Goal: Task Accomplishment & Management: Manage account settings

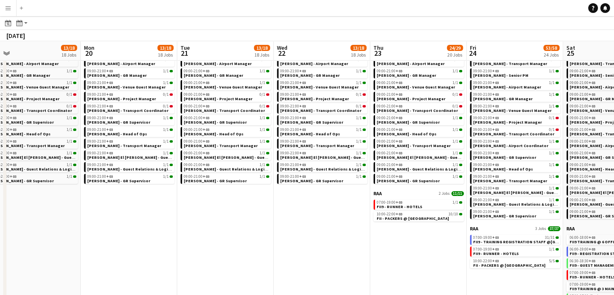
click at [196, 204] on app-calendar-viewport "Thu 16 13/16 16 Jobs Fri 17 13/17 17 Jobs Sat 18 13/18 18 Jobs Sun 19 13/18 18 …" at bounding box center [307, 191] width 614 height 546
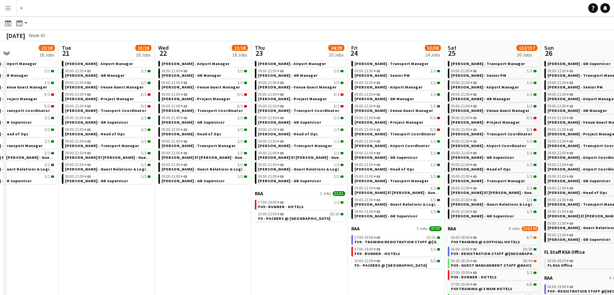
scroll to position [0, 339]
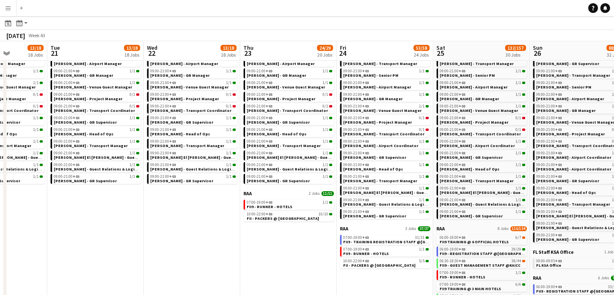
drag, startPoint x: 242, startPoint y: 233, endPoint x: 224, endPoint y: 229, distance: 19.0
click at [224, 229] on app-calendar-viewport "Fri 17 13/17 17 Jobs Sat 18 13/18 18 Jobs Sun 19 13/18 18 Jobs Mon 20 13/18 18 …" at bounding box center [307, 191] width 614 height 546
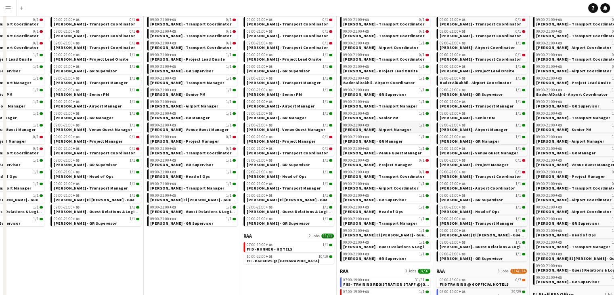
scroll to position [161, 0]
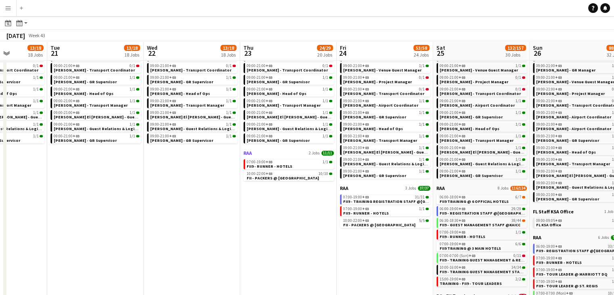
click at [330, 150] on span "11/11" at bounding box center [327, 152] width 13 height 5
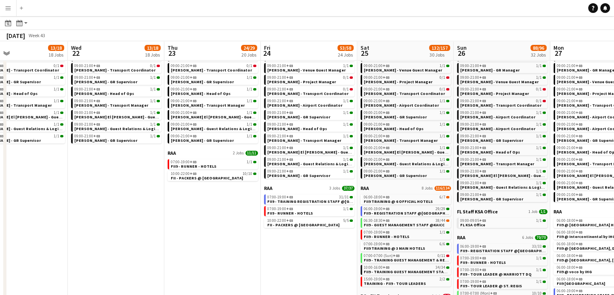
drag, startPoint x: 264, startPoint y: 226, endPoint x: 232, endPoint y: 223, distance: 32.4
click at [231, 223] on app-calendar-viewport "Sun 19 13/18 18 Jobs Mon 20 13/18 18 Jobs Tue 21 13/18 18 Jobs Wed 22 13/18 18 …" at bounding box center [307, 151] width 614 height 546
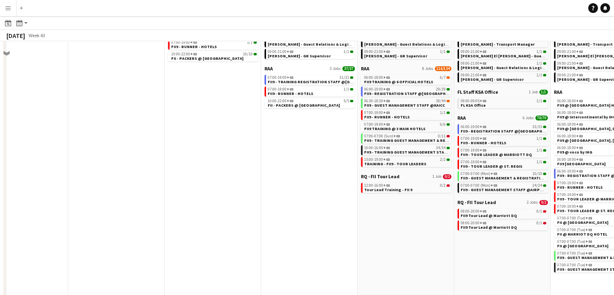
scroll to position [282, 0]
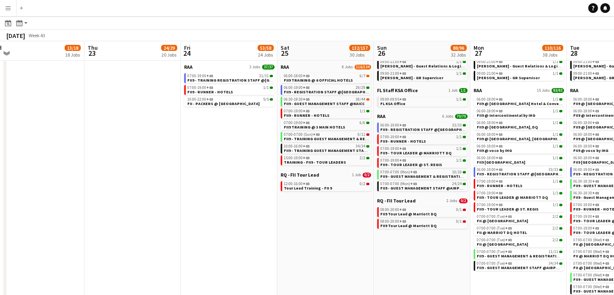
drag, startPoint x: 318, startPoint y: 218, endPoint x: 295, endPoint y: 217, distance: 23.1
click at [295, 217] on app-calendar-viewport "Sun 19 13/18 18 Jobs Mon 20 13/18 18 Jobs Tue 21 13/18 18 Jobs Wed 22 13/18 18 …" at bounding box center [307, 30] width 614 height 546
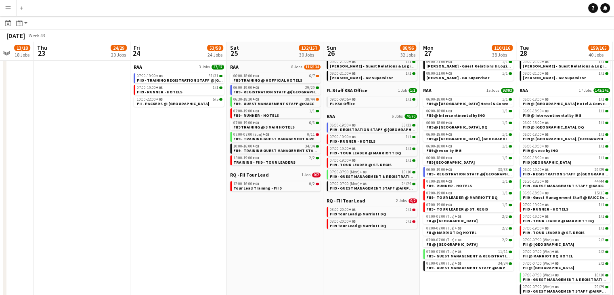
drag, startPoint x: 370, startPoint y: 252, endPoint x: 333, endPoint y: 247, distance: 37.4
click at [333, 247] on app-calendar-viewport "Sun 19 13/18 18 Jobs Mon 20 13/18 18 Jobs Tue 21 13/18 18 Jobs Wed 22 13/18 18 …" at bounding box center [307, 30] width 614 height 546
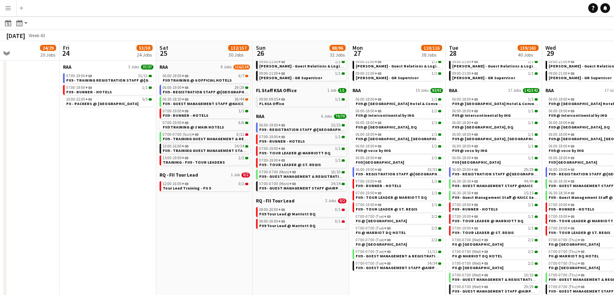
scroll to position [0, 345]
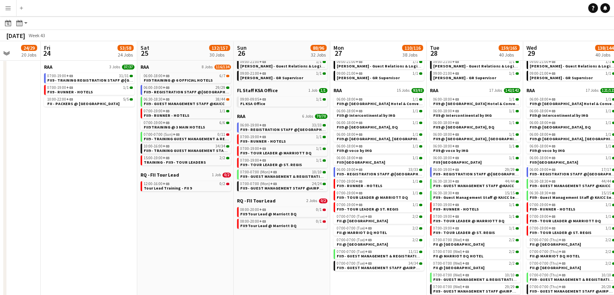
drag, startPoint x: 305, startPoint y: 242, endPoint x: 242, endPoint y: 237, distance: 63.2
click at [242, 237] on app-calendar-viewport "Mon 20 13/18 18 Jobs Tue 21 13/18 18 Jobs Wed 22 13/18 18 Jobs Thu 23 24/29 20 …" at bounding box center [307, 30] width 614 height 546
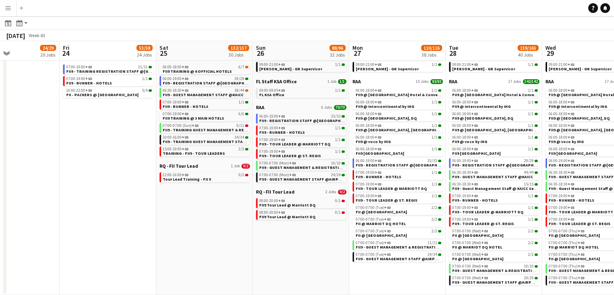
scroll to position [0, 345]
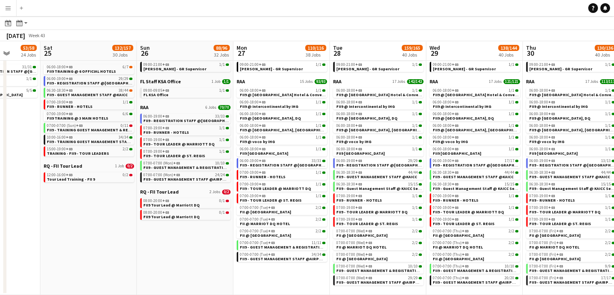
drag, startPoint x: 307, startPoint y: 252, endPoint x: 210, endPoint y: 251, distance: 96.8
click at [210, 251] on app-calendar-viewport "Tue 21 13/18 18 Jobs Wed 22 13/18 18 Jobs Thu 23 24/29 20 Jobs Fri 24 53/58 24 …" at bounding box center [307, 21] width 614 height 546
click at [400, 80] on span "17 Jobs" at bounding box center [398, 81] width 13 height 5
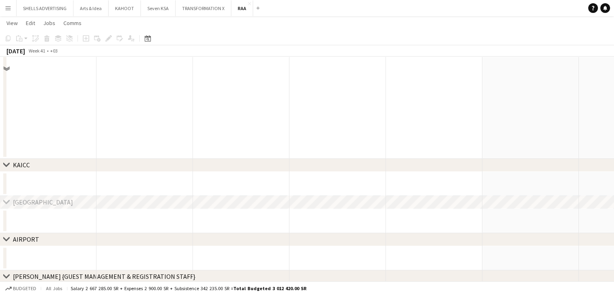
scroll to position [32, 0]
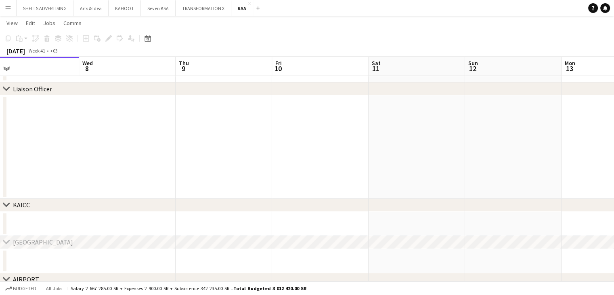
drag, startPoint x: 378, startPoint y: 110, endPoint x: 168, endPoint y: 138, distance: 211.8
drag, startPoint x: 454, startPoint y: 140, endPoint x: 210, endPoint y: 147, distance: 243.8
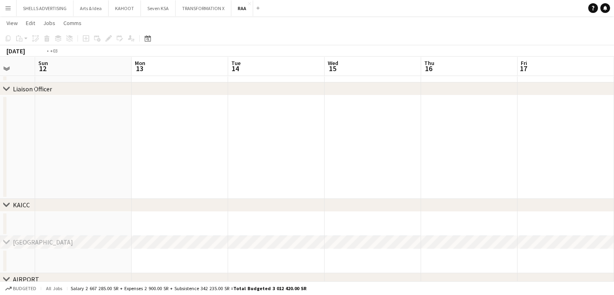
drag, startPoint x: 490, startPoint y: 149, endPoint x: 353, endPoint y: 147, distance: 136.4
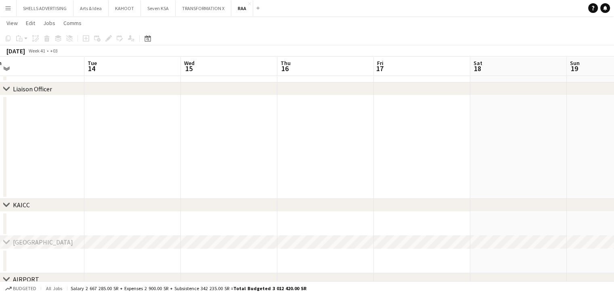
scroll to position [0, 323]
drag, startPoint x: 513, startPoint y: 150, endPoint x: 294, endPoint y: 148, distance: 219.1
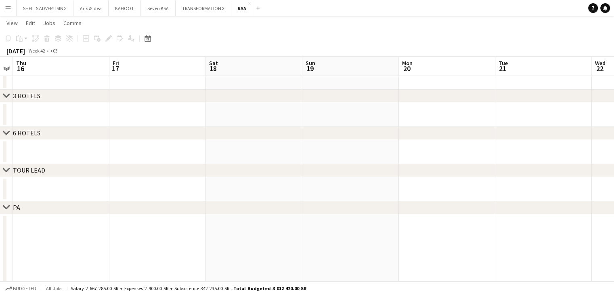
scroll to position [0, 237]
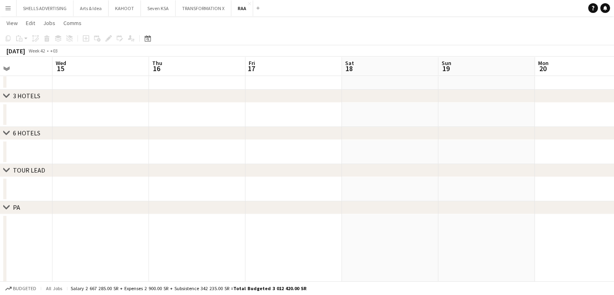
drag, startPoint x: 473, startPoint y: 150, endPoint x: 245, endPoint y: 139, distance: 227.8
click at [245, 139] on div "chevron-right Liaison Officer chevron-right KAICC chevron-right CROWNE PLAZA ch…" at bounding box center [307, 151] width 614 height 818
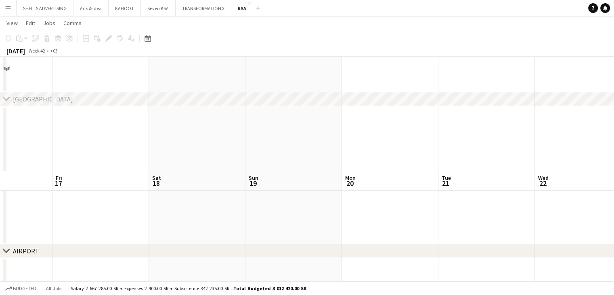
drag, startPoint x: 379, startPoint y: 148, endPoint x: 389, endPoint y: 157, distance: 13.7
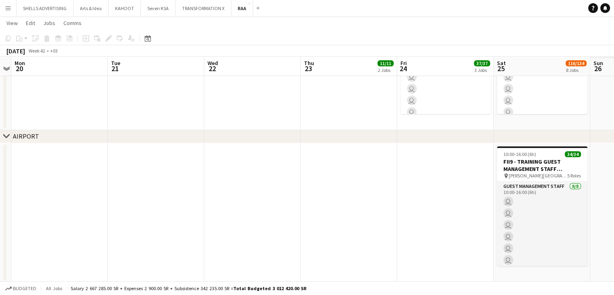
scroll to position [0, 352]
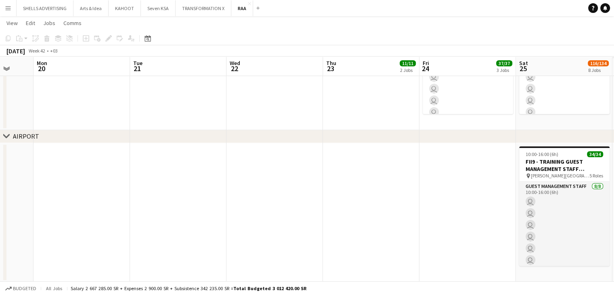
drag, startPoint x: 512, startPoint y: 166, endPoint x: 360, endPoint y: 163, distance: 151.7
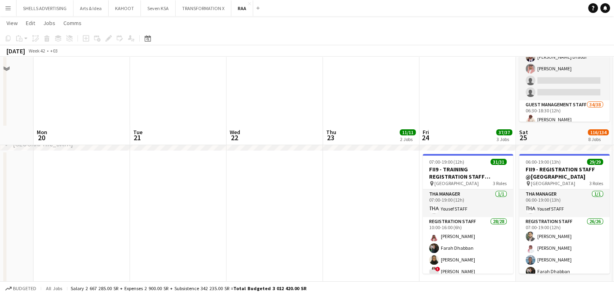
scroll to position [243, 0]
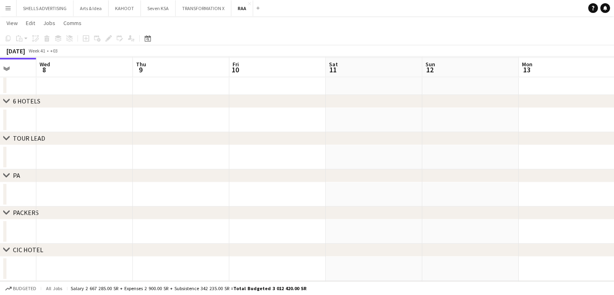
scroll to position [161, 0]
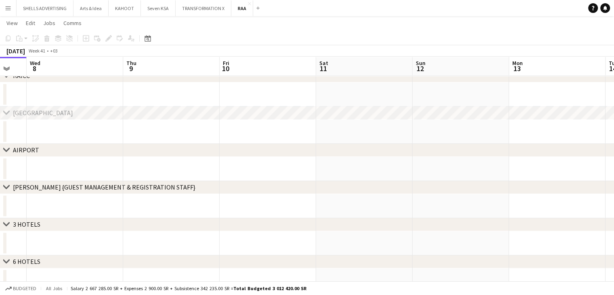
drag, startPoint x: 483, startPoint y: 197, endPoint x: 296, endPoint y: 198, distance: 186.8
click at [249, 190] on div "chevron-right Liaison Officer chevron-right KAICC chevron-right CROWNE PLAZA ch…" at bounding box center [307, 192] width 614 height 645
drag, startPoint x: 481, startPoint y: 201, endPoint x: 386, endPoint y: 199, distance: 94.4
click at [386, 199] on app-calendar-viewport "Sat 4 2/2 1 Job Sun 5 2/2 1 Job Mon 6 Tue 7 Wed 8 Thu 9 Fri 10 Sat 11 Sun 12 Mo…" at bounding box center [307, 192] width 614 height 645
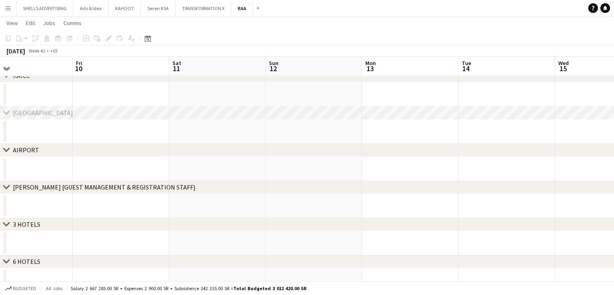
drag, startPoint x: 523, startPoint y: 197, endPoint x: 366, endPoint y: 193, distance: 156.2
click at [365, 193] on div "chevron-right Liaison Officer chevron-right KAICC chevron-right CROWNE PLAZA ch…" at bounding box center [307, 192] width 614 height 645
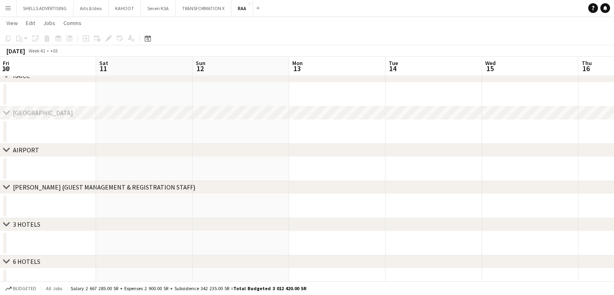
drag, startPoint x: 554, startPoint y: 205, endPoint x: 395, endPoint y: 200, distance: 158.6
click at [395, 200] on app-calendar-viewport "Mon 6 Tue 7 Wed 8 Thu 9 Fri 10 Sat 11 Sun 12 Mon 13 Tue 14 Wed 15 Thu 16 Fri 17" at bounding box center [307, 192] width 614 height 645
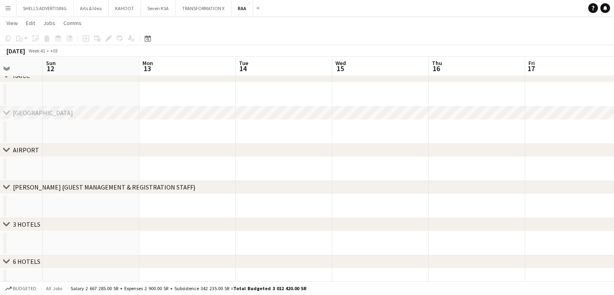
drag, startPoint x: 528, startPoint y: 209, endPoint x: 447, endPoint y: 201, distance: 81.1
click at [452, 202] on app-calendar-viewport "Wed 8 Thu 9 Fri 10 Sat 11 Sun 12 Mon 13 Tue 14 Wed 15 Thu 16 Fri 17 Sat 18 Sun …" at bounding box center [307, 192] width 614 height 645
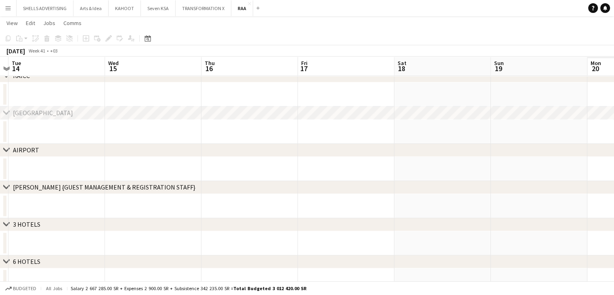
drag, startPoint x: 581, startPoint y: 199, endPoint x: 520, endPoint y: 194, distance: 61.5
click at [520, 194] on app-calendar-viewport "Fri 10 Sat 11 Sun 12 Mon 13 Tue 14 Wed 15 Thu 16 Fri 17 Sat 18 Sun 19 Mon 20 Tu…" at bounding box center [307, 192] width 614 height 645
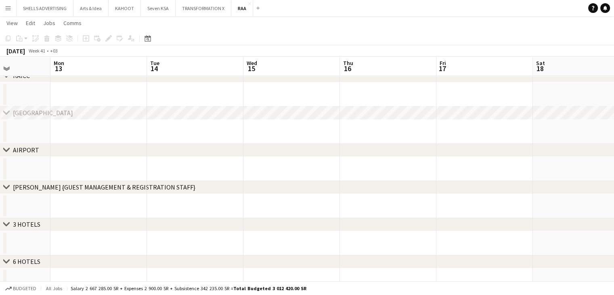
drag, startPoint x: 579, startPoint y: 197, endPoint x: 518, endPoint y: 192, distance: 61.5
click at [521, 192] on div "chevron-right Liaison Officer chevron-right KAICC chevron-right CROWNE PLAZA ch…" at bounding box center [307, 192] width 614 height 645
drag, startPoint x: 530, startPoint y: 192, endPoint x: 470, endPoint y: 193, distance: 60.5
click at [470, 193] on div "chevron-right Liaison Officer chevron-right KAICC chevron-right CROWNE PLAZA ch…" at bounding box center [307, 192] width 614 height 645
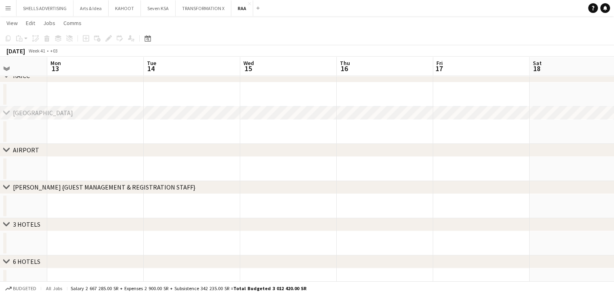
drag, startPoint x: 464, startPoint y: 188, endPoint x: 468, endPoint y: 190, distance: 4.7
click at [455, 188] on div "chevron-right RITZ CARLTON {GUEST MANAGEMENT & REGISTRATION STAFF}" at bounding box center [307, 187] width 614 height 13
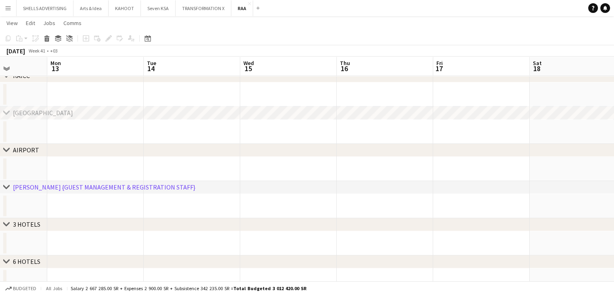
drag, startPoint x: 484, startPoint y: 190, endPoint x: 443, endPoint y: 190, distance: 41.2
click at [444, 190] on div "chevron-right RITZ CARLTON {GUEST MANAGEMENT & REGISTRATION STAFF}" at bounding box center [307, 187] width 614 height 13
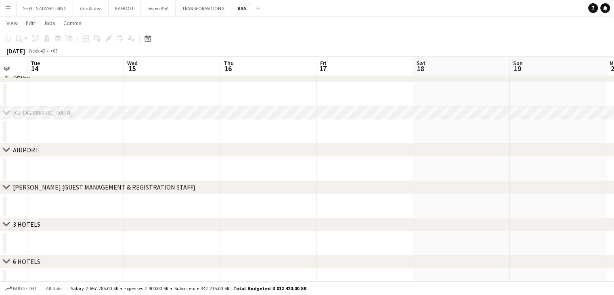
drag, startPoint x: 554, startPoint y: 141, endPoint x: 439, endPoint y: 142, distance: 115.0
click at [439, 142] on app-calendar-viewport "Fri 10 Sat 11 Sun 12 Mon 13 Tue 14 Wed 15 Thu 16 Fri 17 Sat 18 Sun 19 Mon 20 Tu…" at bounding box center [307, 192] width 614 height 645
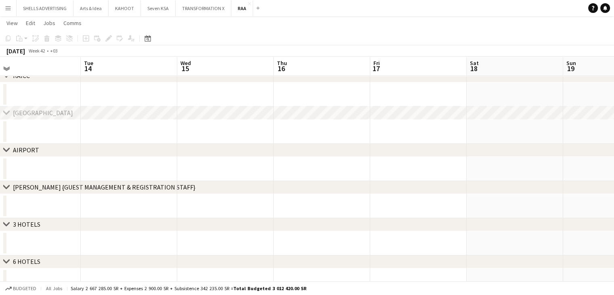
scroll to position [0, 285]
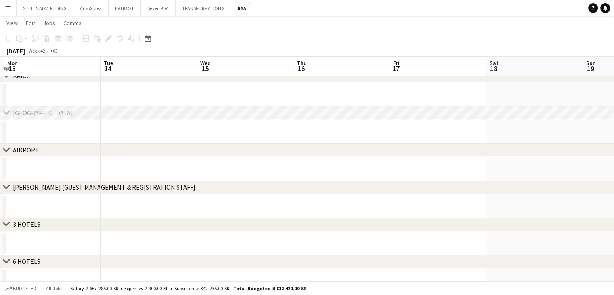
drag, startPoint x: 542, startPoint y: 140, endPoint x: 424, endPoint y: 142, distance: 118.3
click at [424, 142] on app-calendar-viewport "Fri 10 Sat 11 Sun 12 Mon 13 Tue 14 Wed 15 Thu 16 Fri 17 Sat 18 Sun 19 Mon 20 Tu…" at bounding box center [307, 192] width 614 height 645
drag, startPoint x: 577, startPoint y: 154, endPoint x: 375, endPoint y: 154, distance: 202.5
click at [373, 152] on div "chevron-right AIRPORT" at bounding box center [307, 150] width 614 height 13
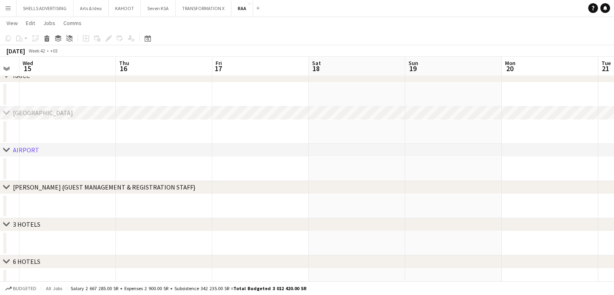
drag, startPoint x: 513, startPoint y: 165, endPoint x: 340, endPoint y: 162, distance: 173.1
click at [340, 162] on app-calendar-viewport "Sun 12 Mon 13 Tue 14 Wed 15 Thu 16 Fri 17 Sat 18 Sun 19 Mon 20 Tue 21 Wed 22 Th…" at bounding box center [307, 279] width 614 height 818
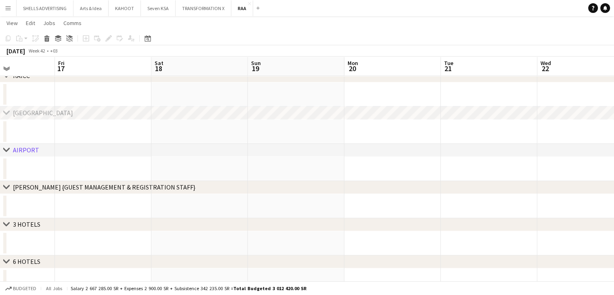
drag, startPoint x: 494, startPoint y: 165, endPoint x: 423, endPoint y: 167, distance: 71.4
click at [347, 161] on app-calendar-viewport "Tue 14 Wed 15 Thu 16 Fri 17 Sat 18 Sun 19 Mon 20 Tue 21 Wed 22 Thu 23 11/11 2 J…" at bounding box center [307, 279] width 614 height 818
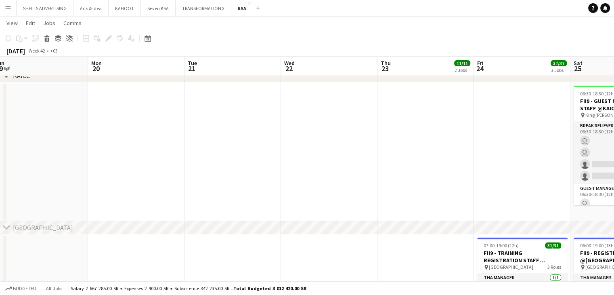
scroll to position [0, 293]
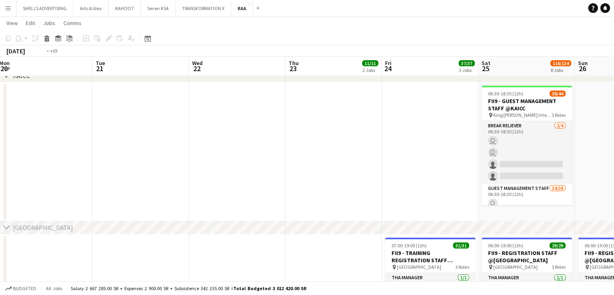
drag, startPoint x: 540, startPoint y: 169, endPoint x: 392, endPoint y: 159, distance: 148.4
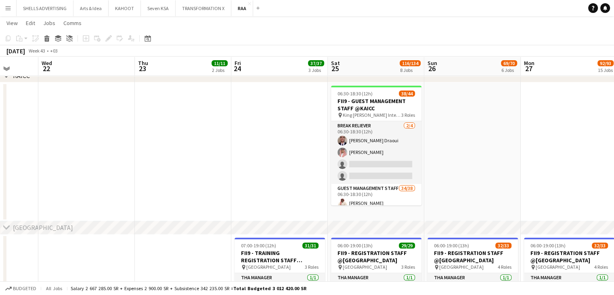
drag, startPoint x: 434, startPoint y: 156, endPoint x: 308, endPoint y: 152, distance: 125.9
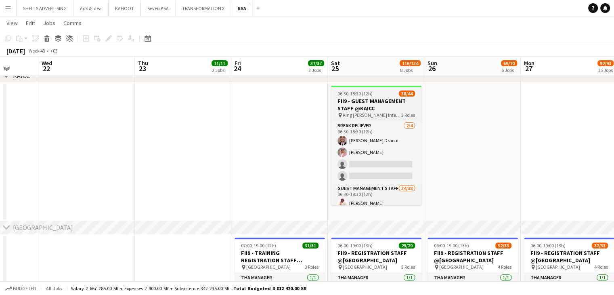
click at [379, 104] on h3 "FII9 - GUEST MANAGEMENT STAFF @KAICC" at bounding box center [376, 104] width 90 height 15
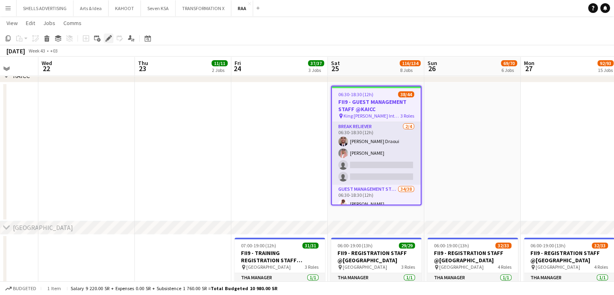
click at [107, 38] on icon at bounding box center [108, 38] width 4 height 4
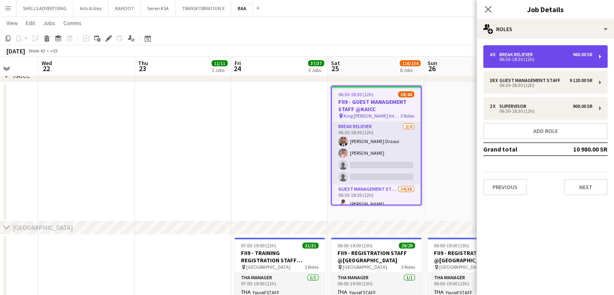
click at [586, 60] on div "06:30-18:30 (12h)" at bounding box center [540, 59] width 103 height 4
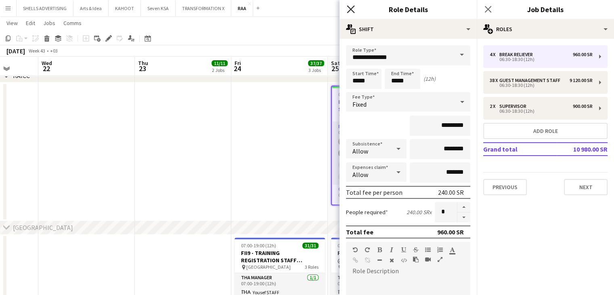
click at [348, 7] on icon "Close pop-in" at bounding box center [351, 9] width 8 height 8
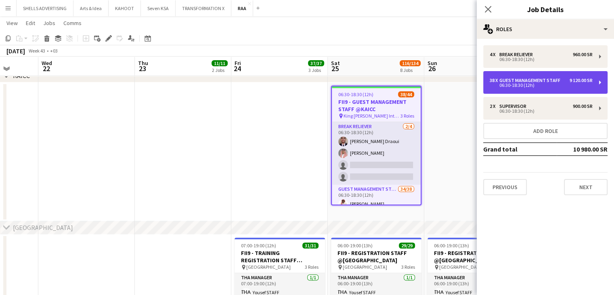
click at [566, 84] on div "06:30-18:30 (12h)" at bounding box center [540, 85] width 103 height 4
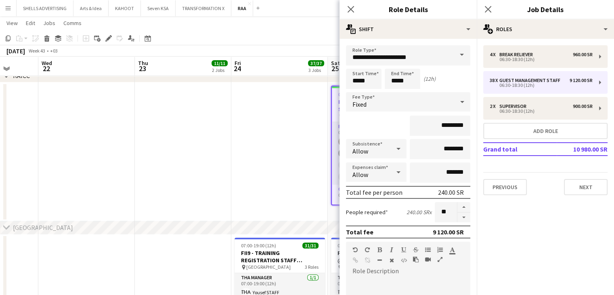
click at [482, 13] on div "Close pop-in" at bounding box center [488, 9] width 23 height 19
click at [487, 11] on icon "Close pop-in" at bounding box center [488, 9] width 8 height 8
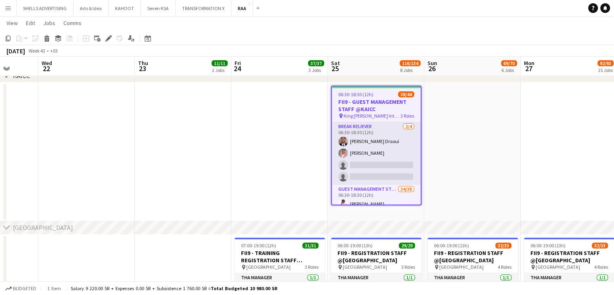
click at [274, 112] on app-date-cell at bounding box center [279, 151] width 96 height 139
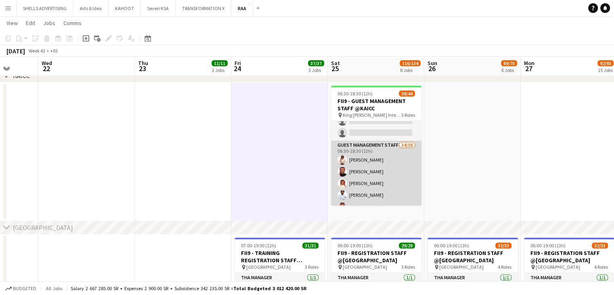
scroll to position [0, 0]
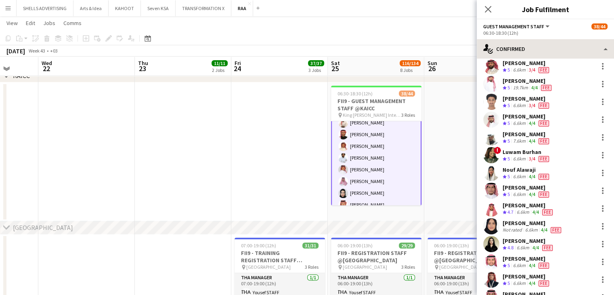
scroll to position [241, 0]
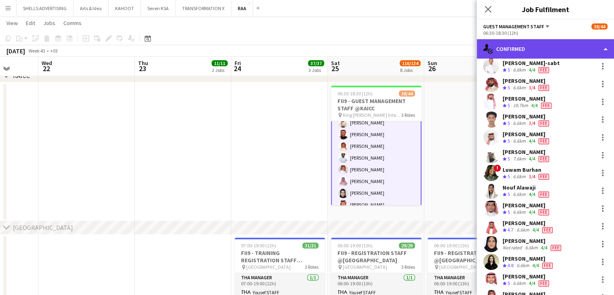
click at [552, 45] on div "single-neutral-actions-check-2 Confirmed" at bounding box center [545, 48] width 137 height 19
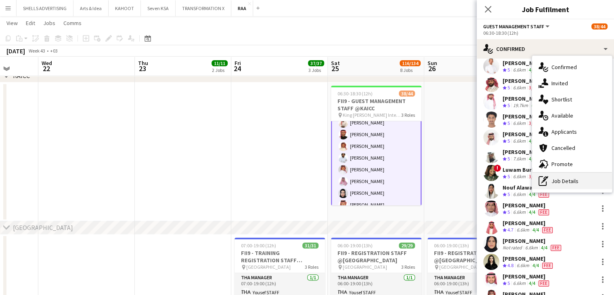
click at [570, 182] on div "pen-write Job Details" at bounding box center [572, 181] width 80 height 16
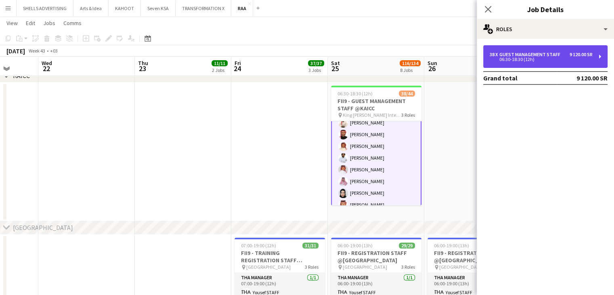
click at [587, 55] on div "9 120.00 SR" at bounding box center [580, 55] width 23 height 6
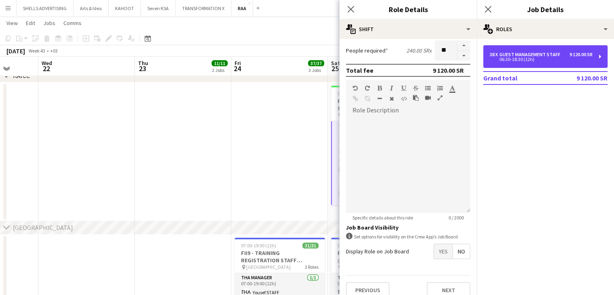
scroll to position [169, 0]
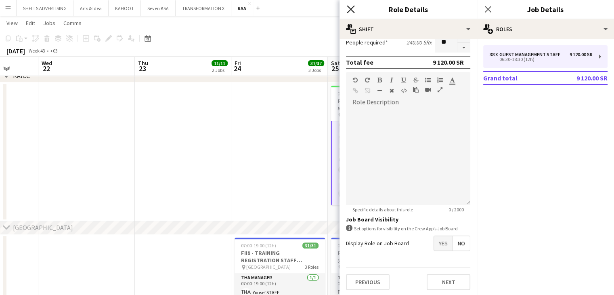
click at [351, 7] on icon "Close pop-in" at bounding box center [351, 9] width 8 height 8
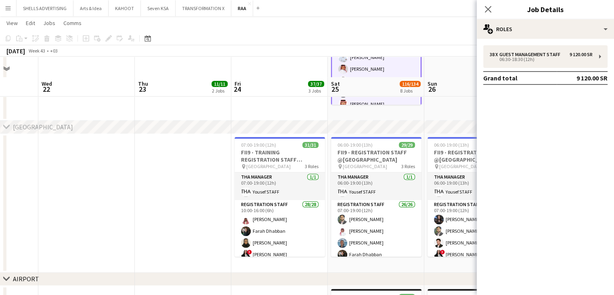
scroll to position [397, 0]
